Goal: Browse casually

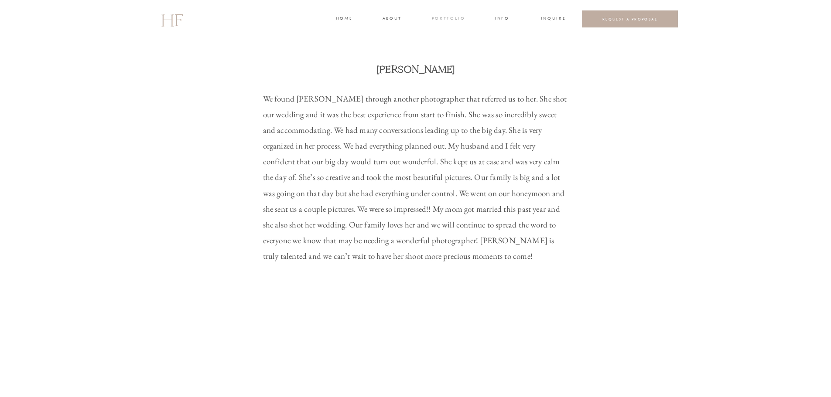
click at [443, 18] on h3 "portfolio" at bounding box center [448, 19] width 33 height 8
click at [444, 38] on h3 "WEDDINGS" at bounding box center [448, 39] width 31 height 8
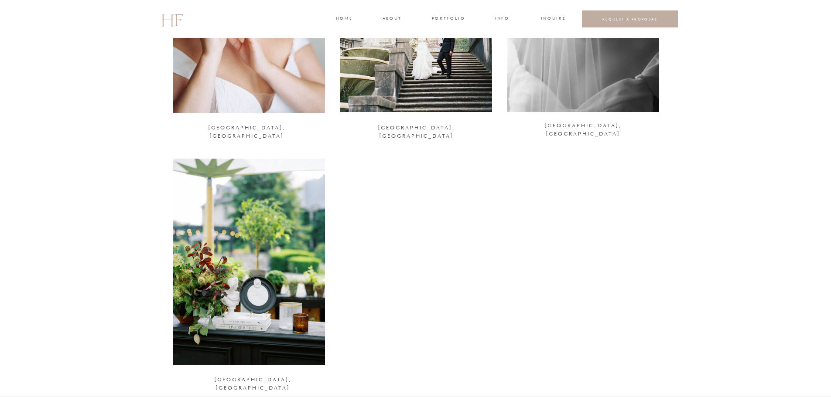
scroll to position [1134, 0]
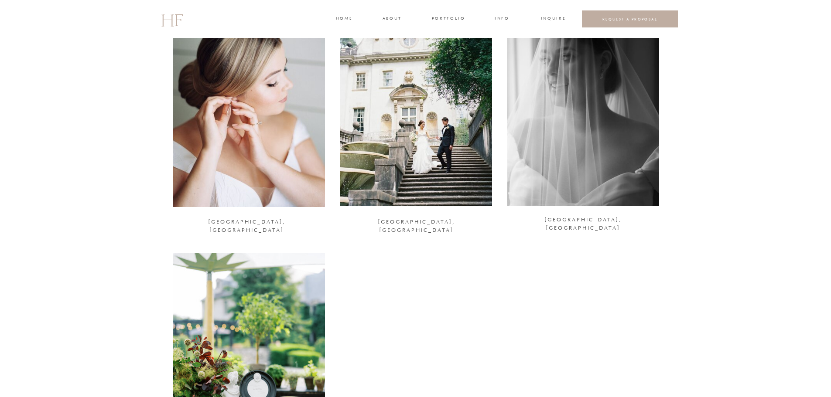
click at [603, 132] on div at bounding box center [583, 103] width 152 height 207
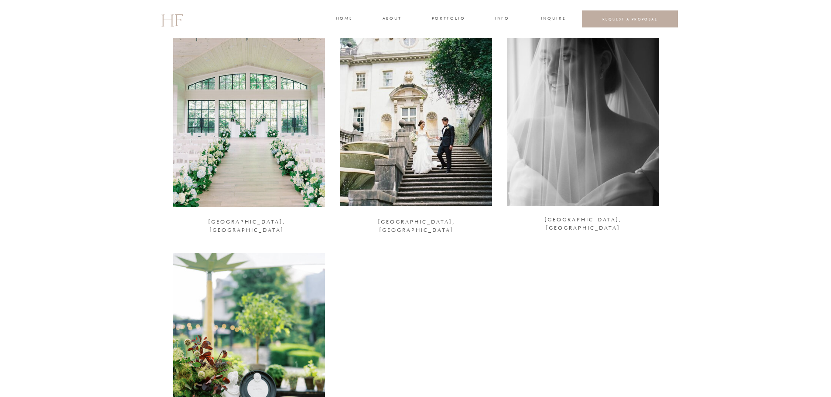
click at [576, 219] on h3 "ATLANTA, GA" at bounding box center [583, 222] width 142 height 12
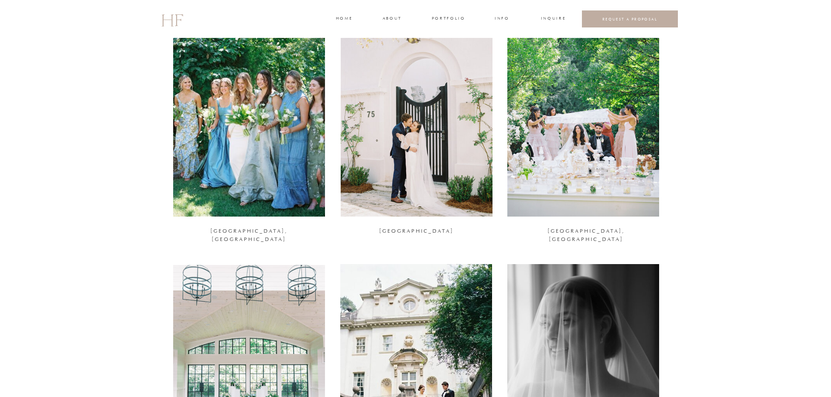
scroll to position [872, 0]
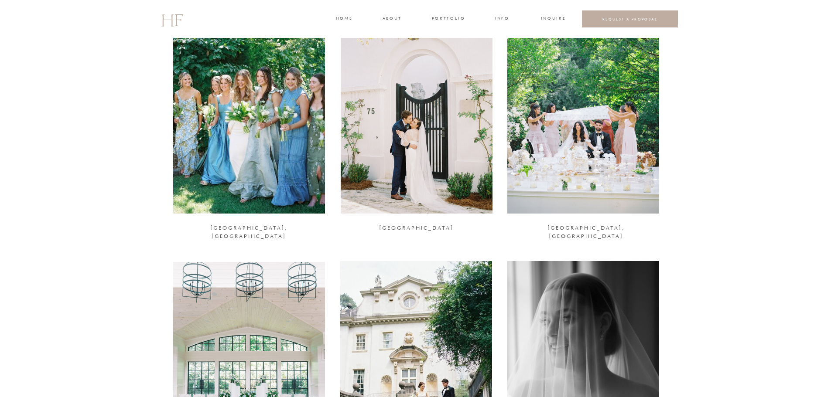
click at [241, 230] on h3 "[GEOGRAPHIC_DATA], [GEOGRAPHIC_DATA]" at bounding box center [249, 229] width 131 height 10
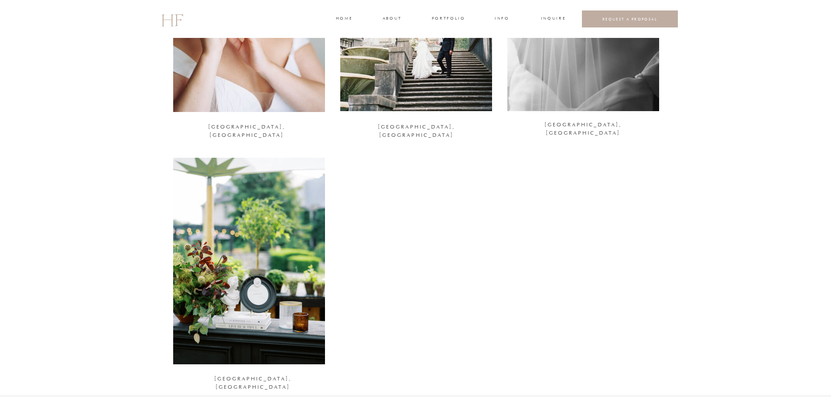
scroll to position [1308, 0]
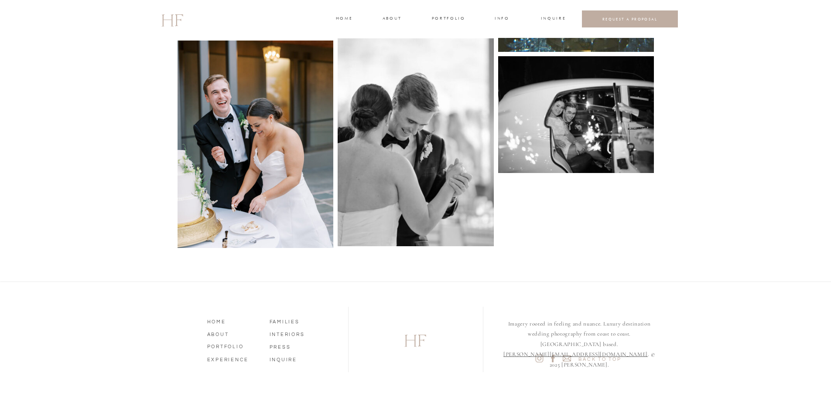
scroll to position [2400, 0]
